Goal: Navigation & Orientation: Understand site structure

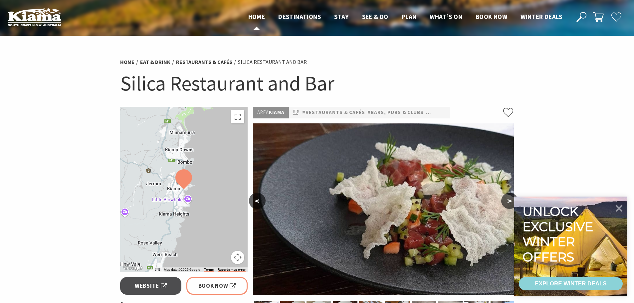
click at [257, 16] on span "Home" at bounding box center [256, 17] width 17 height 8
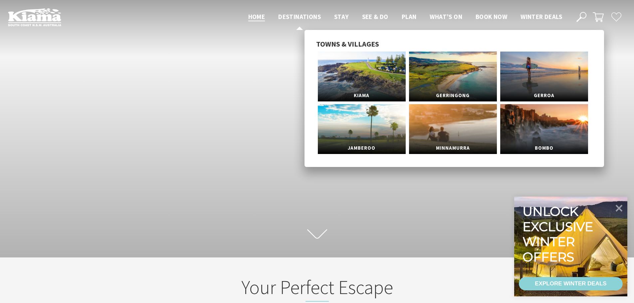
click at [296, 16] on span "Destinations" at bounding box center [299, 17] width 43 height 8
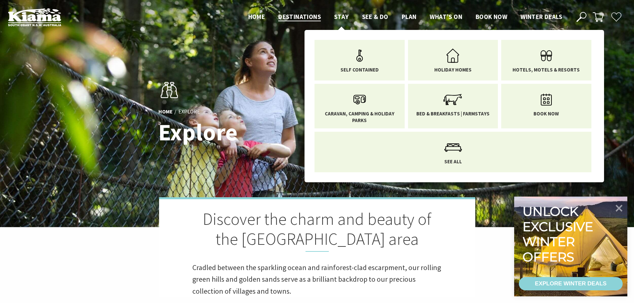
click at [337, 18] on span "Stay" at bounding box center [341, 17] width 15 height 8
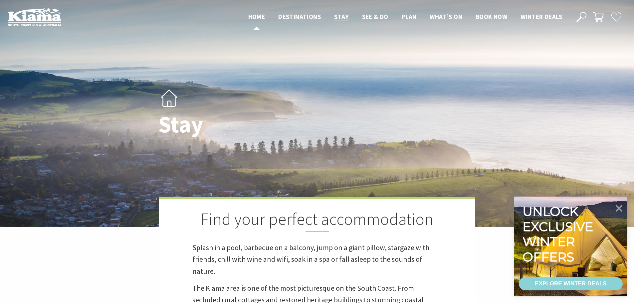
click at [248, 16] on span "Home" at bounding box center [256, 17] width 17 height 8
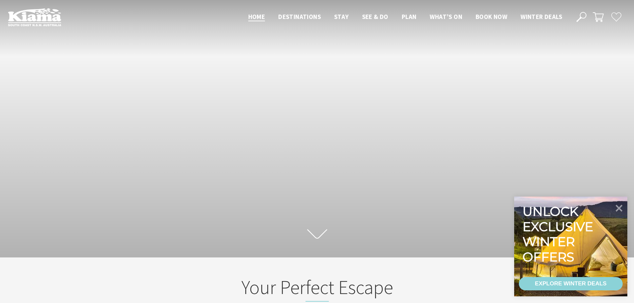
scroll to position [116, 639]
